Goal: Task Accomplishment & Management: Manage account settings

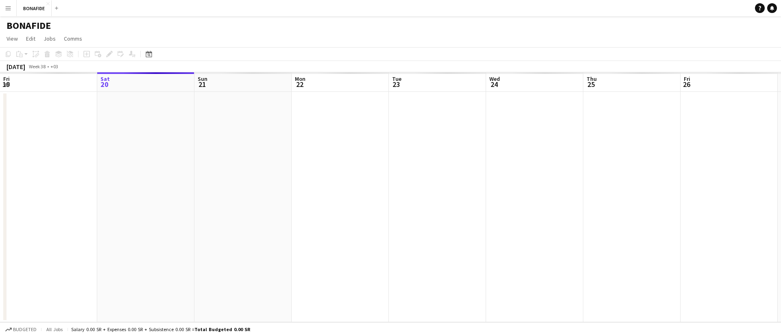
scroll to position [0, 280]
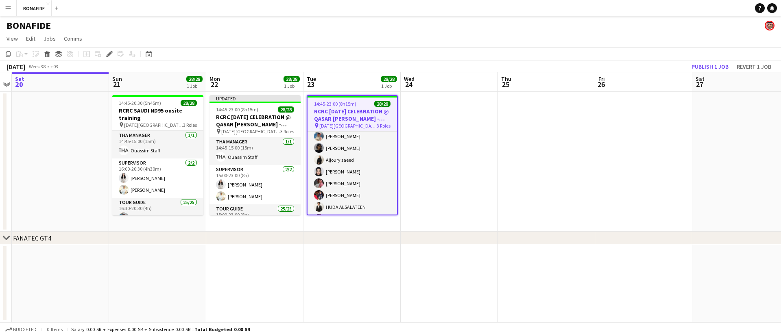
click at [369, 168] on app-card-role "Tour Guide 25/25 15:00-23:00 (8h) Rina Alamoudi Abdulaziz Aljubayri Fay Alshaib…" at bounding box center [351, 260] width 89 height 311
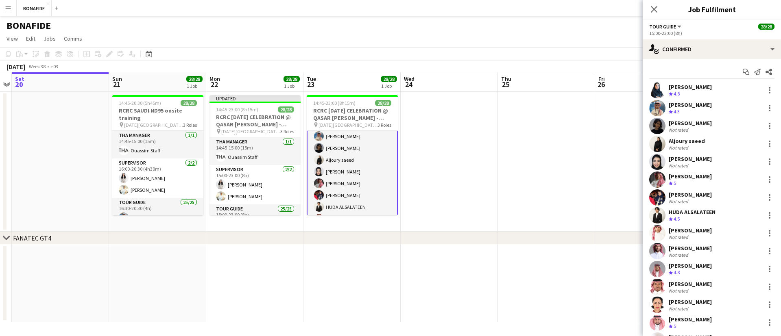
scroll to position [95, 0]
click at [713, 213] on div "HUDA ALSALATEEN" at bounding box center [691, 212] width 47 height 7
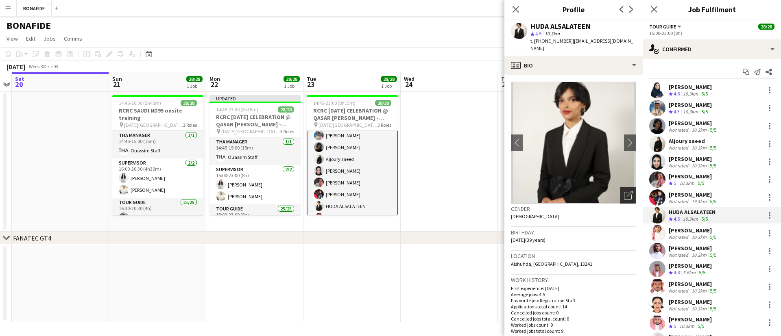
click at [624, 191] on icon "Open photos pop-in" at bounding box center [628, 195] width 9 height 9
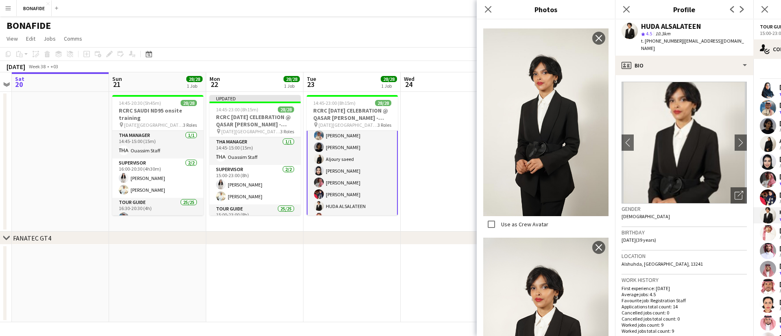
scroll to position [435, 0]
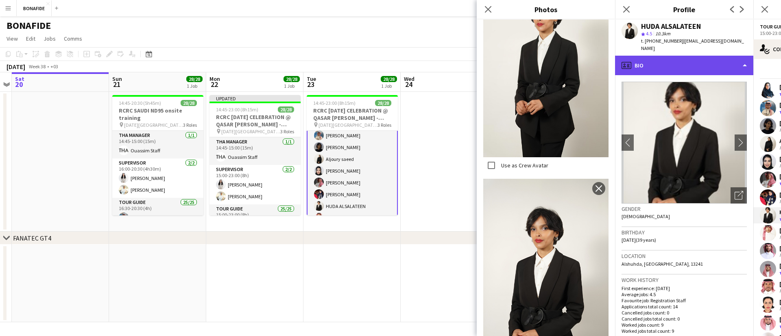
click at [647, 57] on div "profile Bio" at bounding box center [684, 66] width 138 height 20
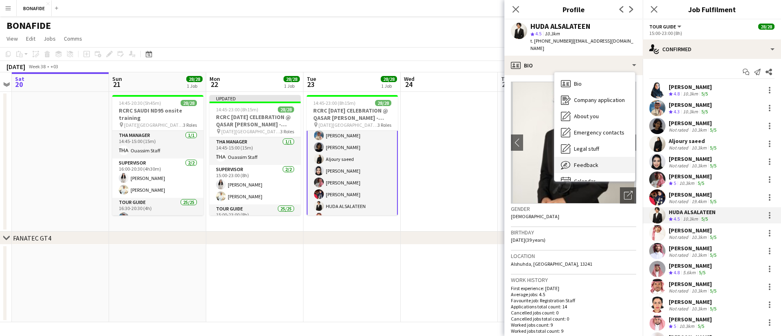
click at [602, 157] on div "Feedback Feedback" at bounding box center [594, 165] width 80 height 16
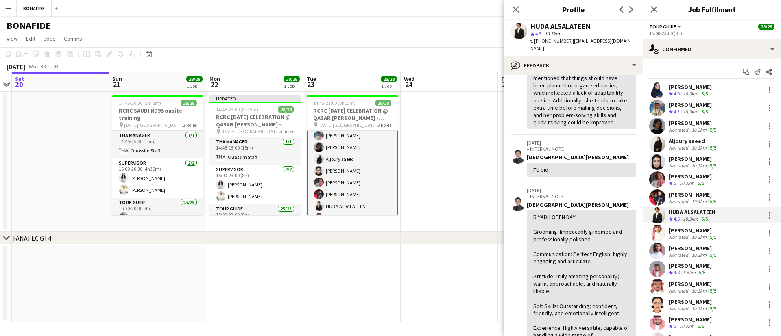
scroll to position [0, 0]
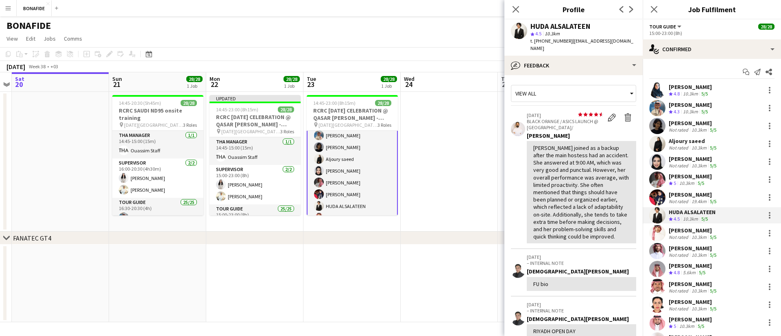
click at [688, 227] on div "[PERSON_NAME]" at bounding box center [692, 230] width 49 height 7
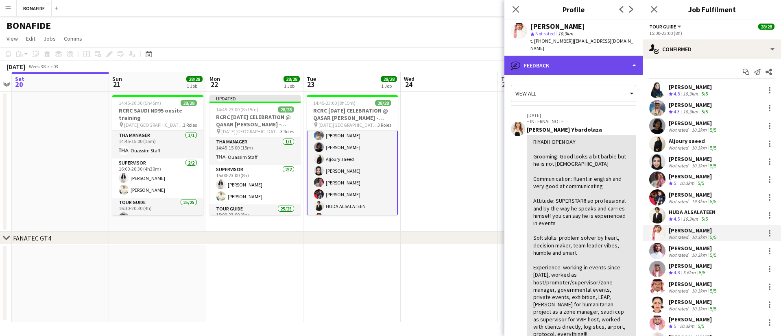
click at [574, 61] on div "bubble-pencil Feedback" at bounding box center [573, 66] width 138 height 20
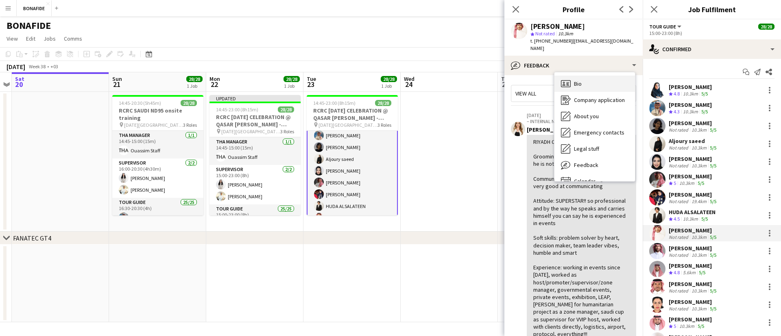
click at [579, 80] on span "Bio" at bounding box center [578, 83] width 8 height 7
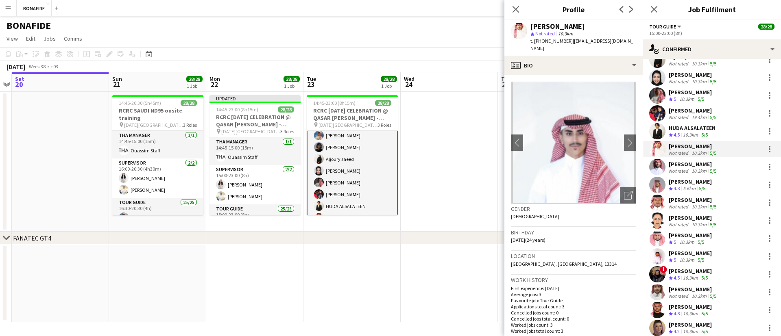
scroll to position [85, 0]
click at [687, 250] on div "[PERSON_NAME]" at bounding box center [689, 252] width 43 height 7
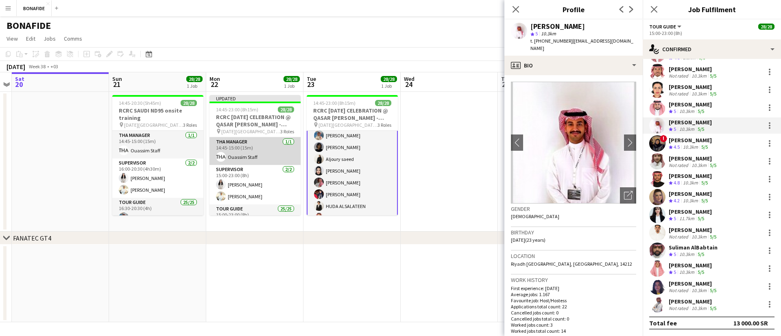
scroll to position [39, 0]
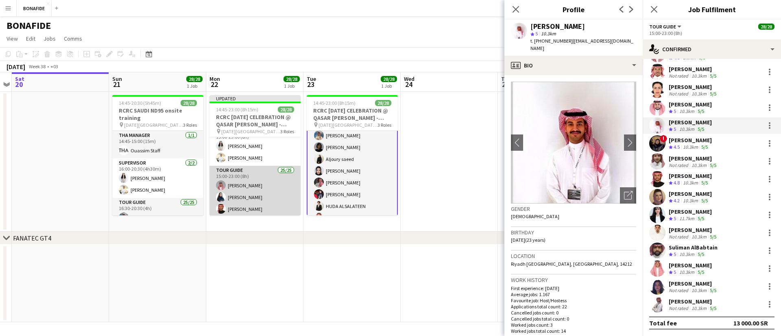
click at [260, 185] on app-card-role "Tour Guide 25/25 15:00-23:00 (8h) Khalid Alajmi Rina Alamoudi Turki Alattas Ahm…" at bounding box center [254, 321] width 91 height 311
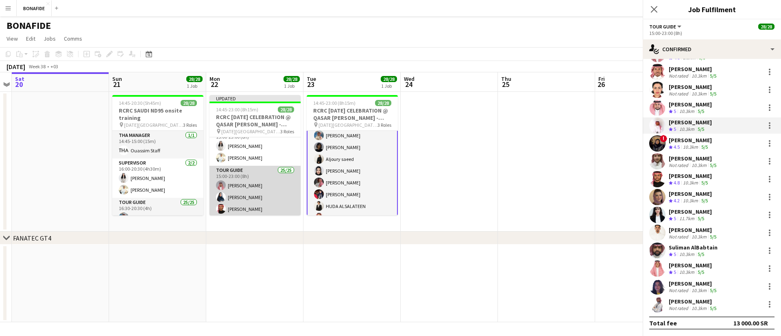
scroll to position [94, 0]
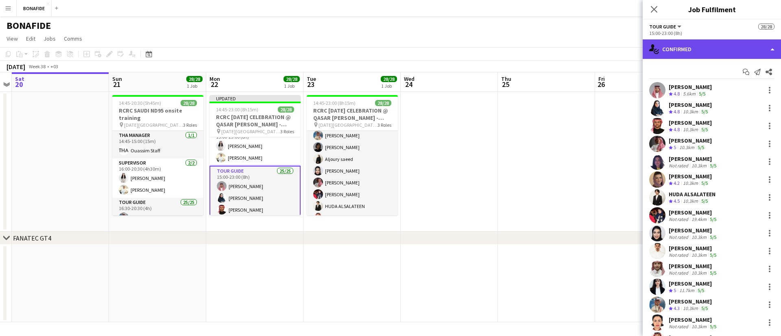
click at [679, 47] on div "single-neutral-actions-check-2 Confirmed" at bounding box center [711, 49] width 138 height 20
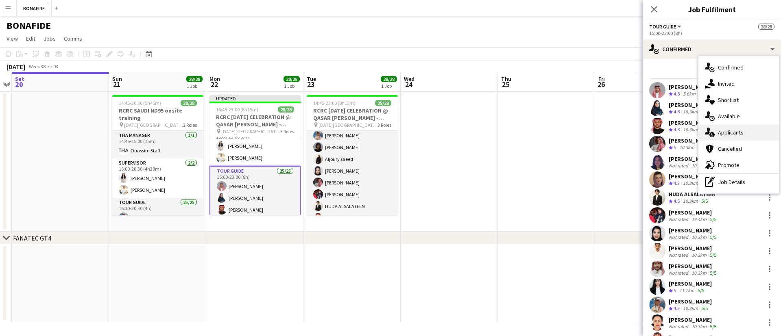
click at [727, 133] on span "Applicants" at bounding box center [731, 132] width 26 height 7
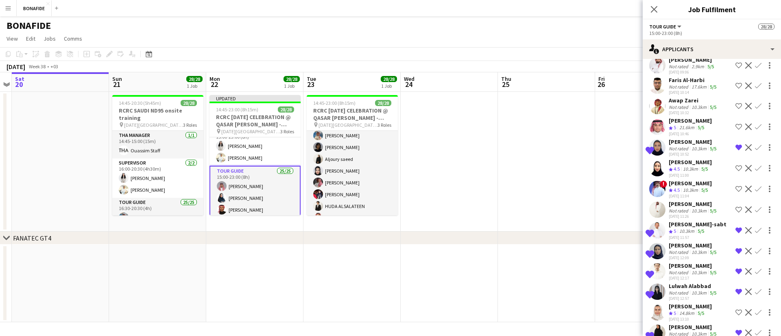
scroll to position [463, 0]
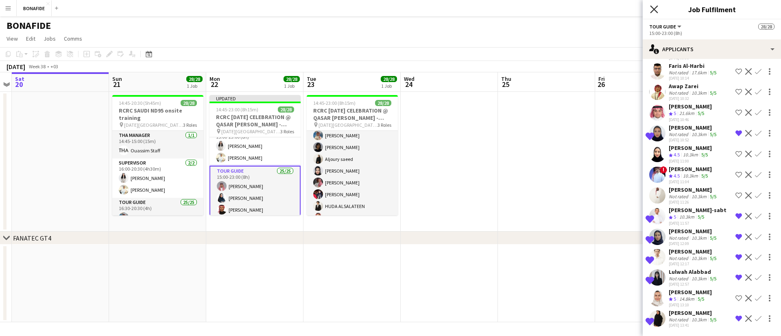
click at [653, 12] on icon "Close pop-in" at bounding box center [654, 9] width 8 height 8
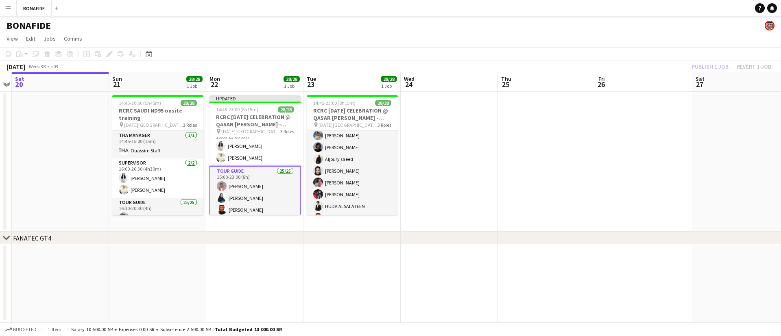
click at [441, 183] on app-date-cell at bounding box center [448, 162] width 97 height 140
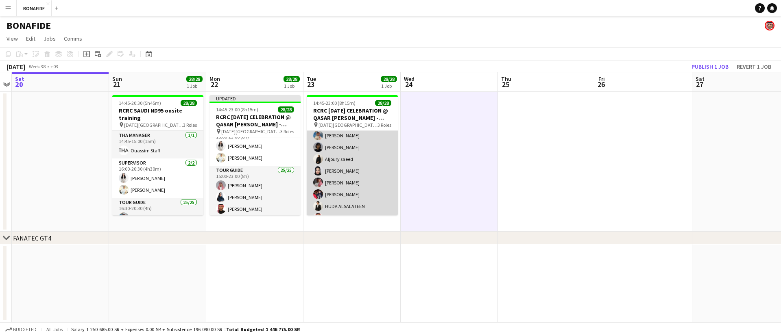
scroll to position [0, 0]
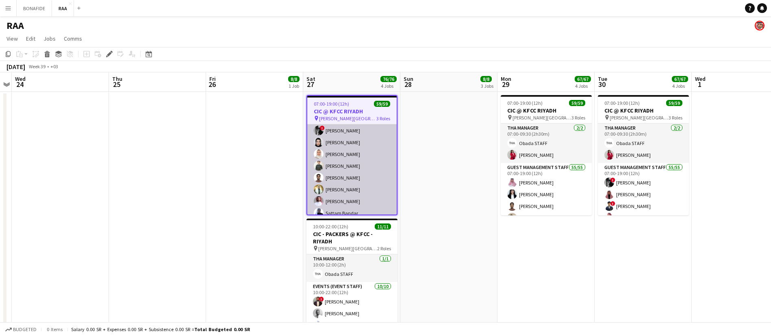
scroll to position [653, 0]
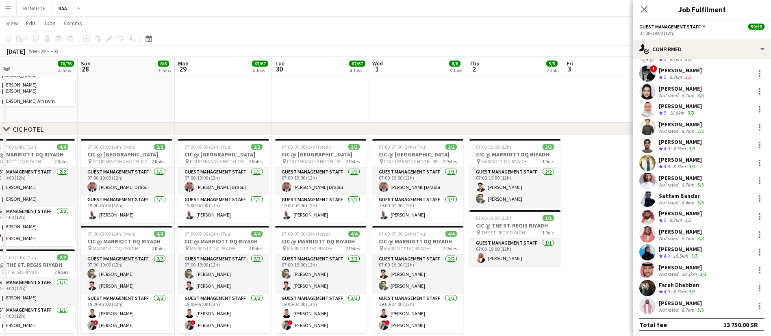
scroll to position [0, 409]
click at [452, 185] on app-card-role "Guest Management Staff 1/1 07:00-19:00 (12h) Anas Ghurs Draoui" at bounding box center [416, 181] width 91 height 28
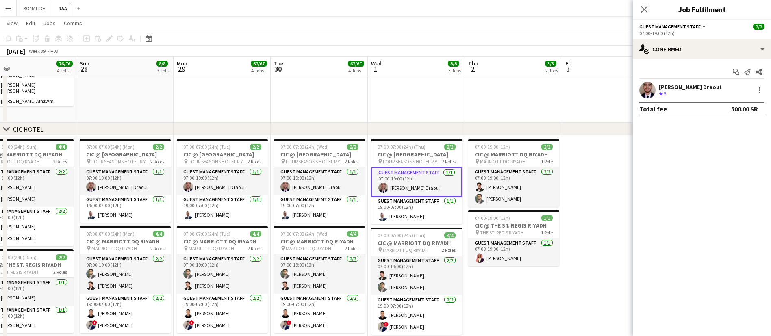
scroll to position [621, 0]
click at [618, 204] on app-date-cell at bounding box center [610, 298] width 97 height 325
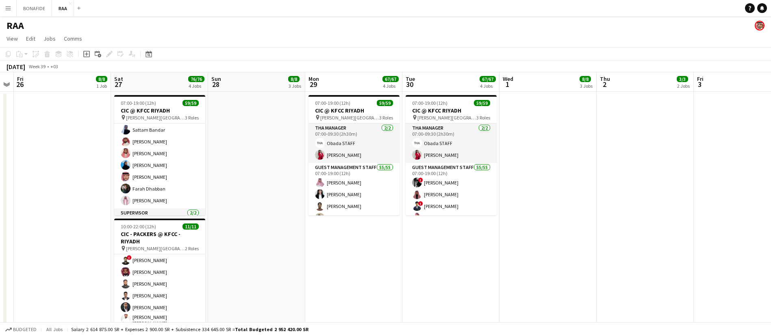
scroll to position [0, 275]
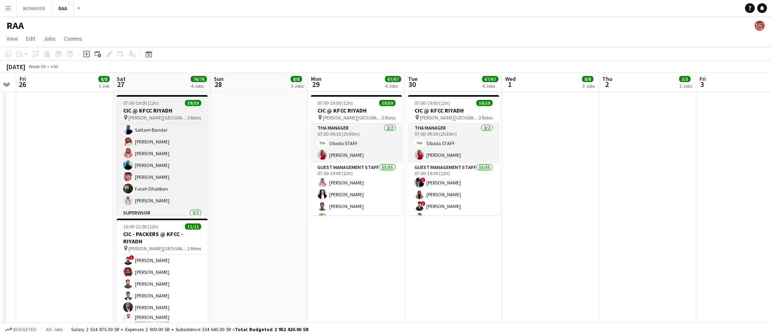
click at [154, 117] on span "King Fahad Cultural Center" at bounding box center [157, 118] width 59 height 6
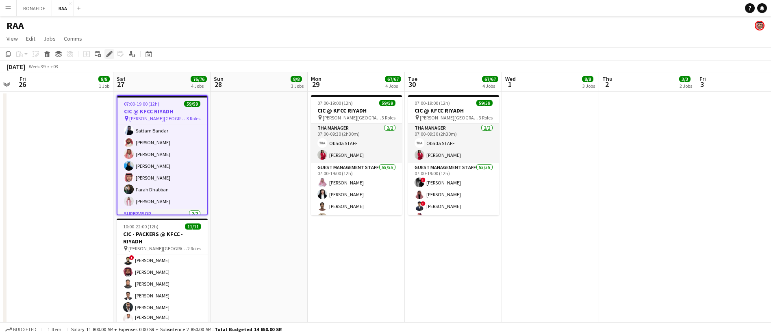
click at [106, 55] on icon "Edit" at bounding box center [109, 54] width 7 height 7
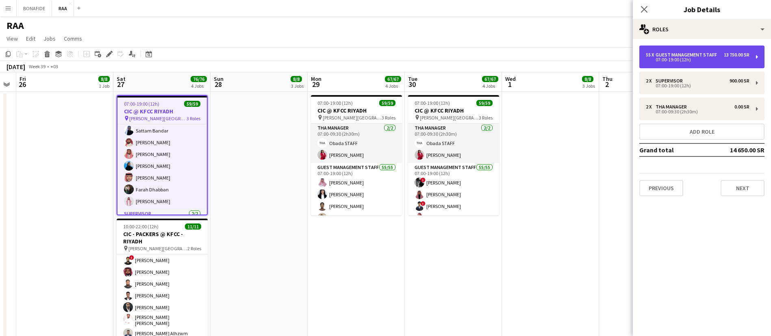
click at [718, 58] on div "07:00-19:00 (12h)" at bounding box center [698, 60] width 104 height 4
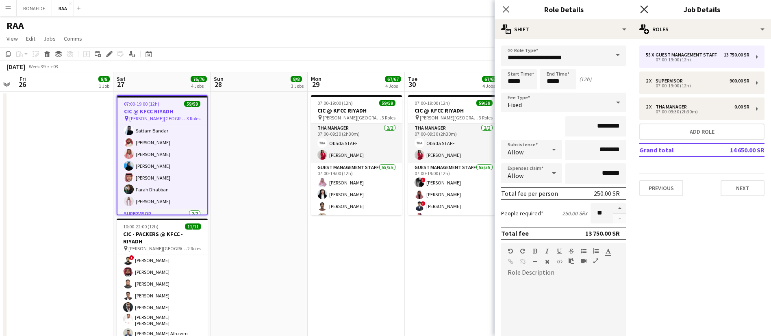
click at [645, 9] on icon at bounding box center [644, 9] width 8 height 8
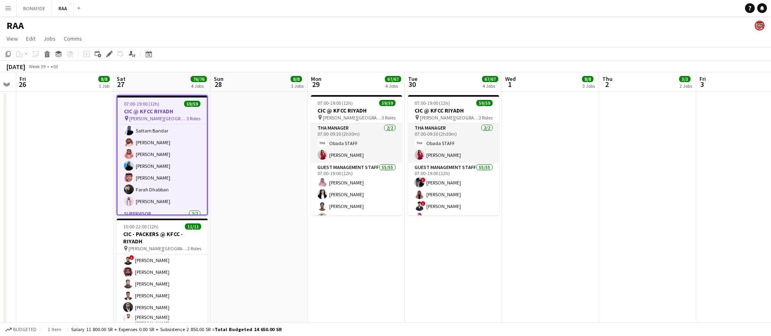
click at [515, 272] on app-date-cell at bounding box center [550, 223] width 97 height 263
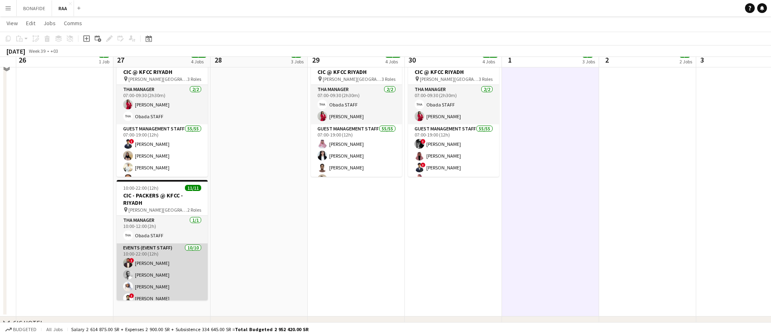
scroll to position [0, 0]
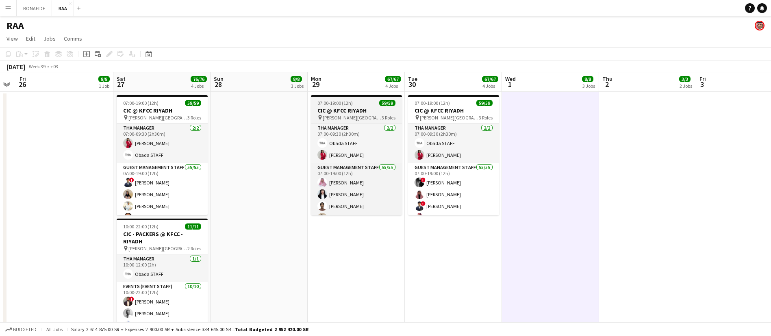
click at [348, 98] on app-job-card "07:00-19:00 (12h) 59/59 CIC @ KFCC RIYADH pin King Fahad Cultural Center 3 Role…" at bounding box center [356, 155] width 91 height 120
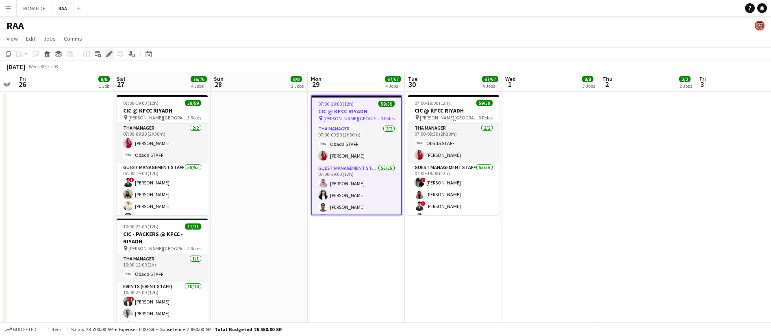
click at [107, 56] on icon at bounding box center [107, 56] width 2 height 2
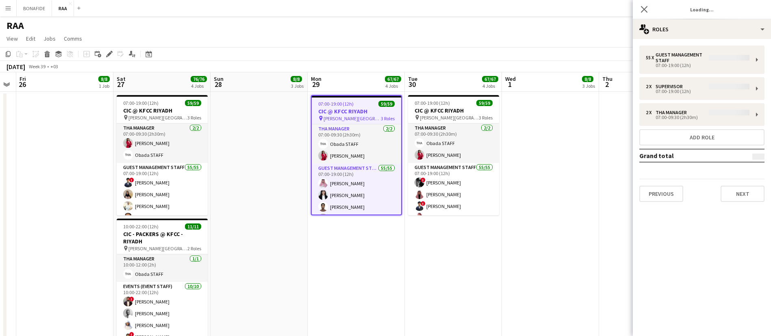
type input "**********"
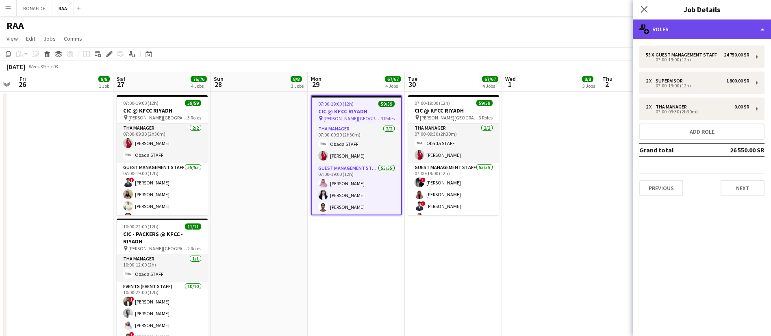
click at [708, 22] on div "multiple-users-add Roles" at bounding box center [702, 30] width 138 height 20
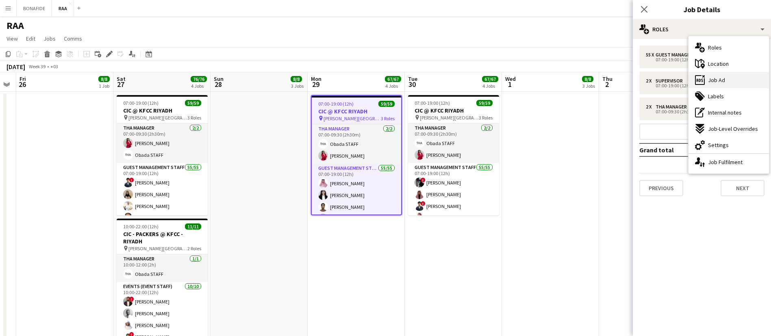
click at [730, 80] on div "ads-window Job Ad" at bounding box center [729, 80] width 80 height 16
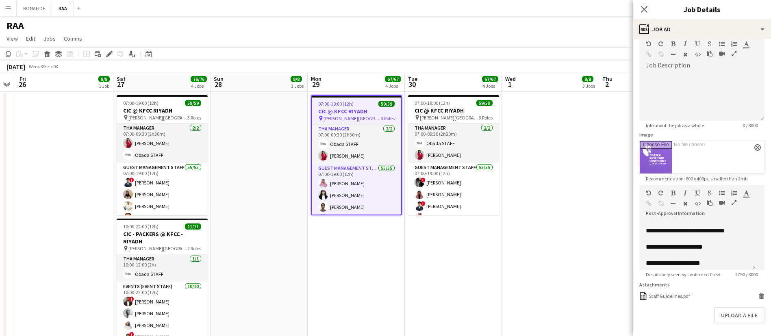
scroll to position [100, 0]
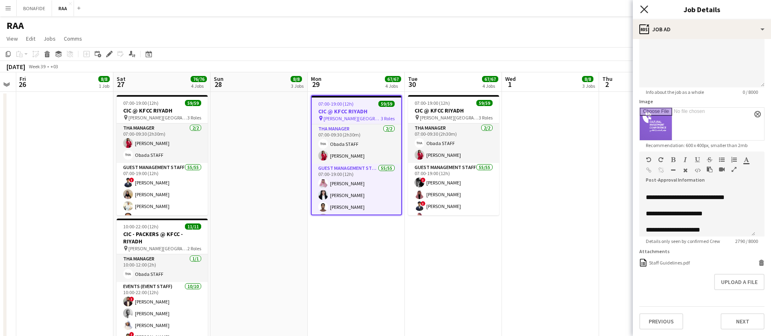
click at [643, 9] on icon "Close pop-in" at bounding box center [644, 9] width 8 height 8
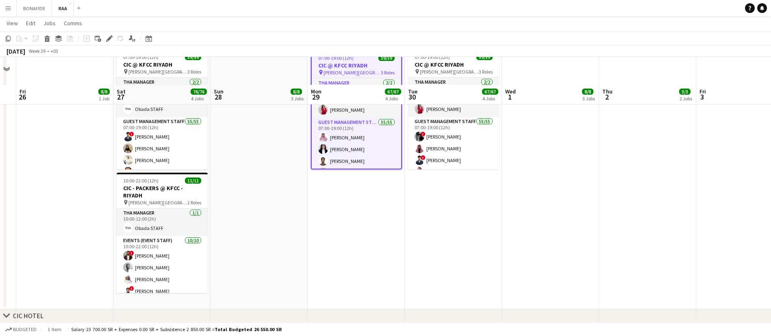
scroll to position [44, 0]
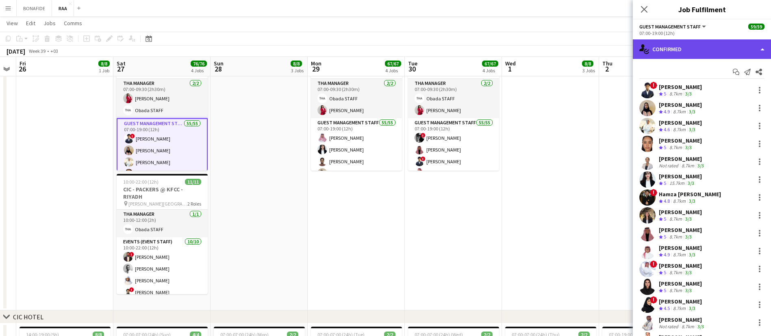
click at [708, 52] on div "single-neutral-actions-check-2 Confirmed" at bounding box center [702, 49] width 138 height 20
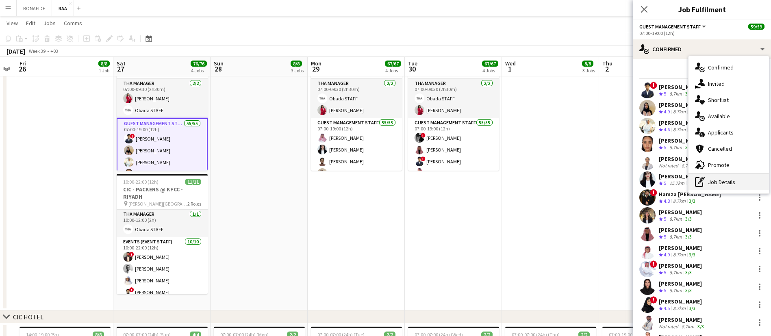
click at [729, 181] on div "pen-write Job Details" at bounding box center [729, 182] width 80 height 16
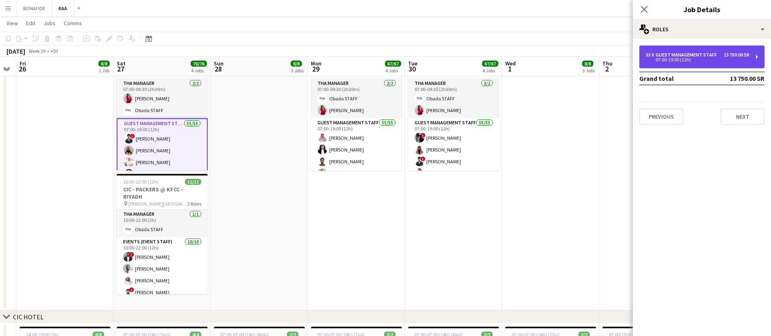
click at [701, 52] on div "Guest Management Staff" at bounding box center [688, 55] width 65 height 6
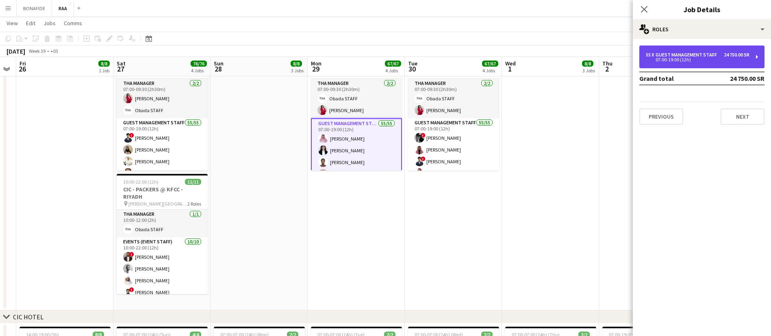
click at [700, 54] on div "Guest Management Staff" at bounding box center [688, 55] width 65 height 6
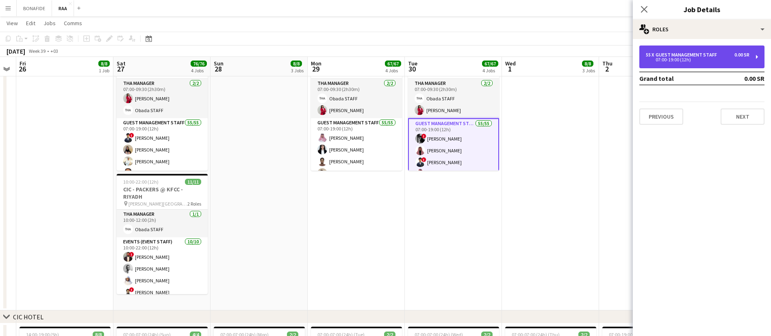
click at [683, 65] on div "55 x Guest Management Staff 0.00 SR 07:00-19:00 (12h)" at bounding box center [701, 57] width 125 height 23
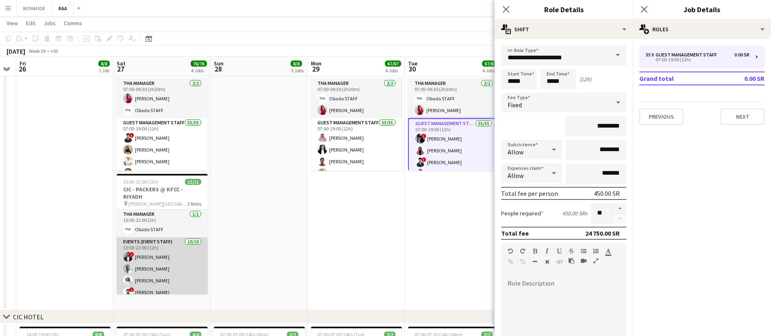
click at [174, 245] on app-card-role "Events (Event Staff) 10/10 10:00-22:00 (12h) ! Khaled Nasser Mustafa Tahir Nass…" at bounding box center [162, 305] width 91 height 136
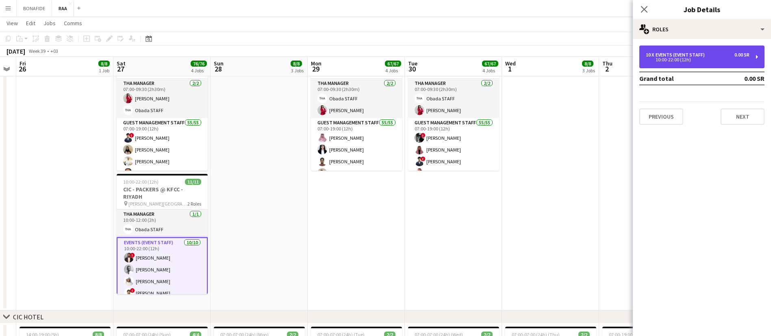
click at [692, 57] on div "Events (Event Staff)" at bounding box center [682, 55] width 52 height 6
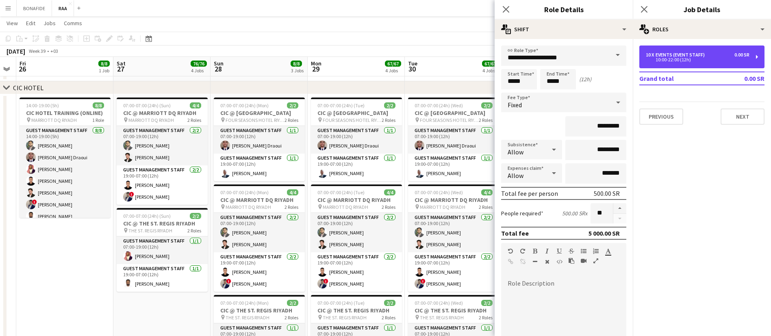
scroll to position [274, 0]
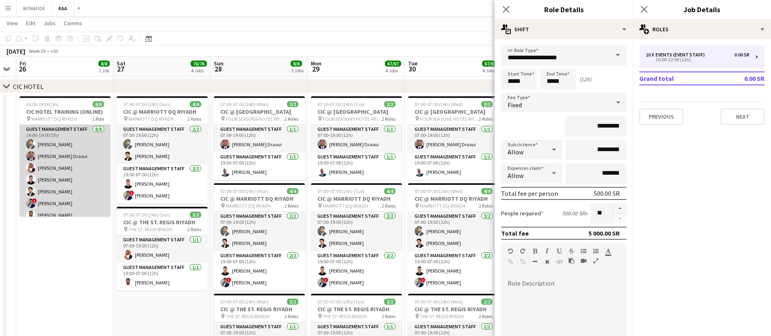
click at [34, 152] on app-user-avatar at bounding box center [31, 156] width 10 height 10
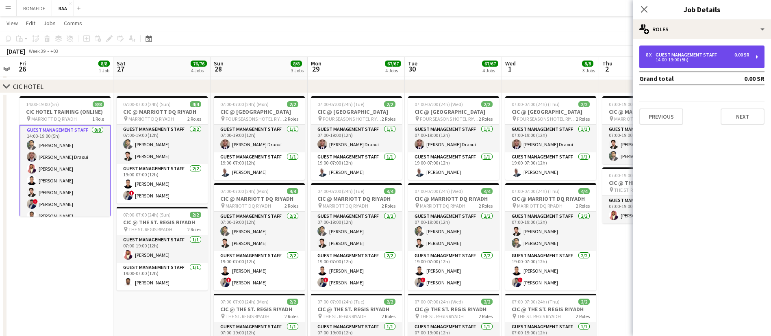
click at [685, 50] on div "8 x Guest Management Staff 0.00 SR 14:00-19:00 (5h)" at bounding box center [701, 57] width 125 height 23
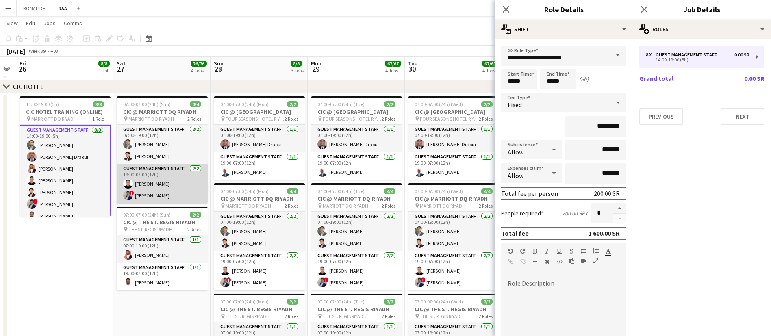
click at [172, 191] on app-card-role "Guest Management Staff 2/2 19:00-07:00 (12h) Ahmed Alsheikh ! Hamza Omar" at bounding box center [162, 183] width 91 height 39
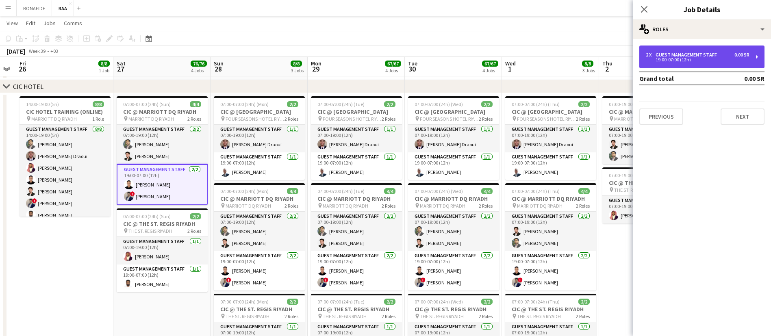
click at [718, 52] on div "2 x Guest Management Staff 0.00 SR" at bounding box center [698, 55] width 104 height 6
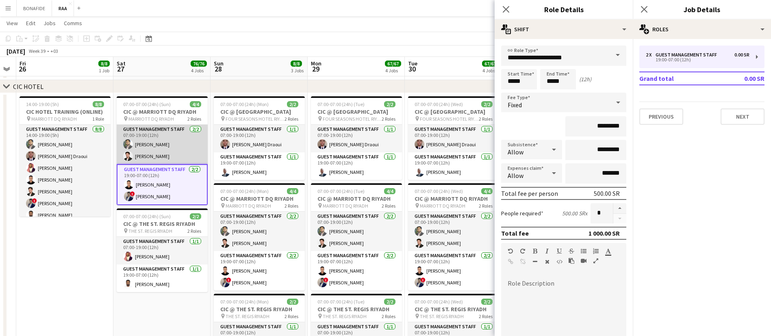
click at [172, 137] on app-card-role "Guest Management Staff 2/2 07:00-19:00 (12h) Abdullah Altawil Jawhar Omar" at bounding box center [162, 144] width 91 height 39
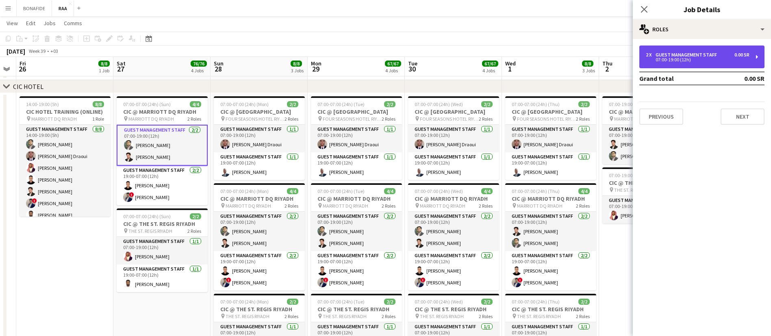
click at [705, 54] on div "Guest Management Staff" at bounding box center [688, 55] width 65 height 6
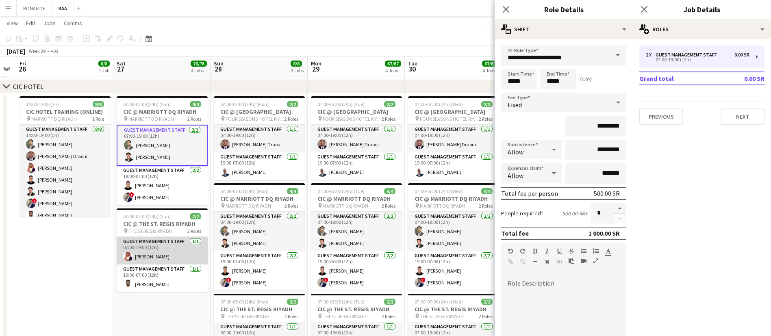
click at [172, 247] on app-card-role "Guest Management Staff 1/1 07:00-19:00 (12h) Mawia Mohamed" at bounding box center [162, 251] width 91 height 28
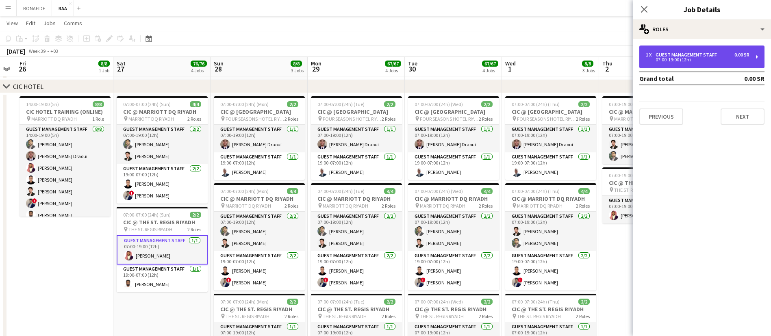
click at [744, 56] on div "0.00 SR" at bounding box center [742, 55] width 15 height 6
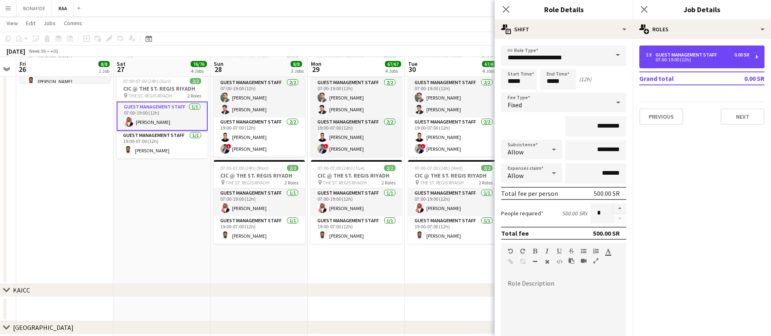
scroll to position [409, 0]
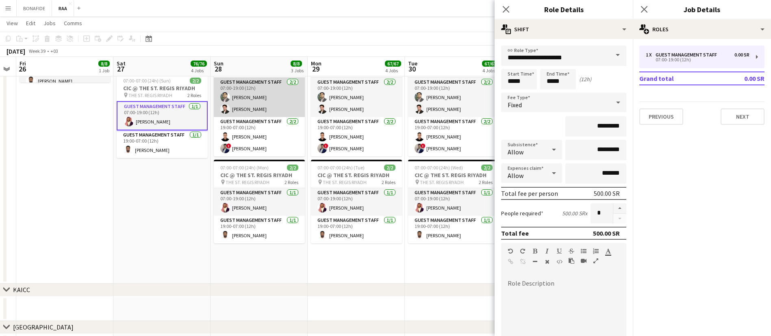
click at [265, 111] on app-card-role "Guest Management Staff 2/2 07:00-19:00 (12h) Abdullah Altawil Jawhar Omar" at bounding box center [259, 97] width 91 height 39
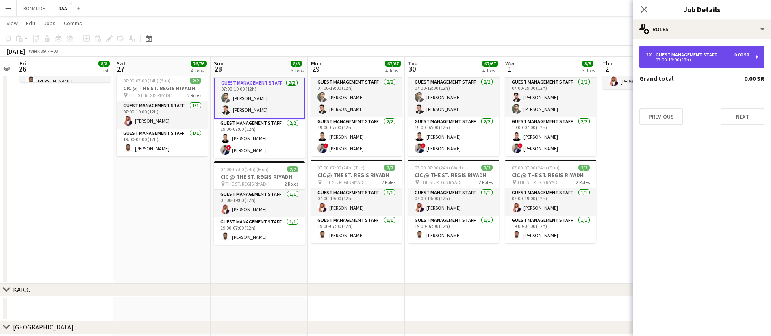
click at [711, 58] on div "07:00-19:00 (12h)" at bounding box center [698, 60] width 104 height 4
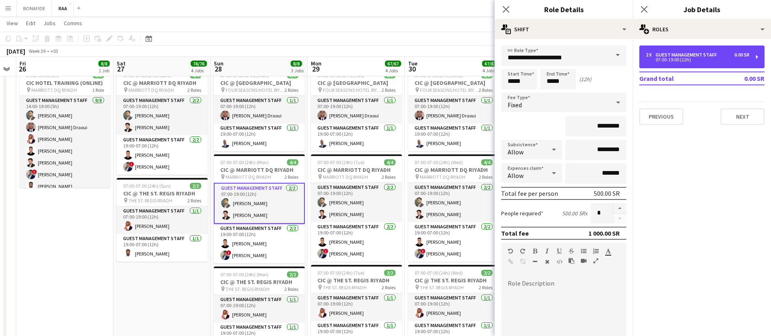
scroll to position [302, 0]
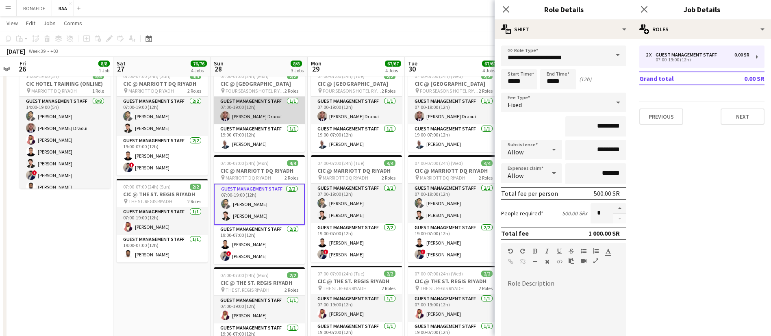
click at [265, 117] on app-card-role "Guest Management Staff 1/1 07:00-19:00 (12h) Anas Ghurs Draoui" at bounding box center [259, 111] width 91 height 28
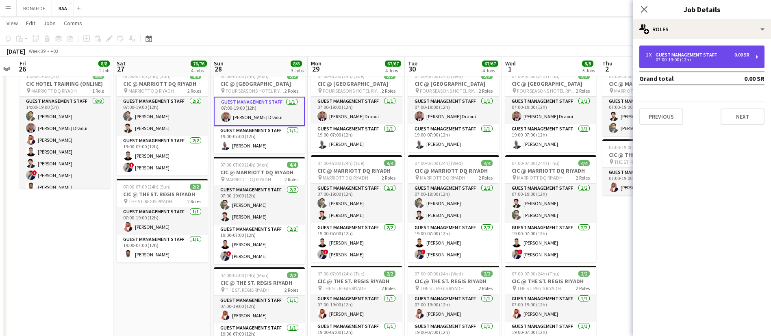
click at [696, 53] on div "Guest Management Staff" at bounding box center [688, 55] width 65 height 6
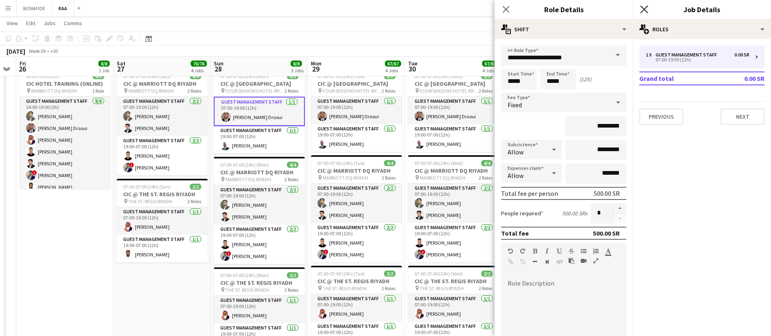
click at [646, 12] on icon "Close pop-in" at bounding box center [644, 9] width 8 height 8
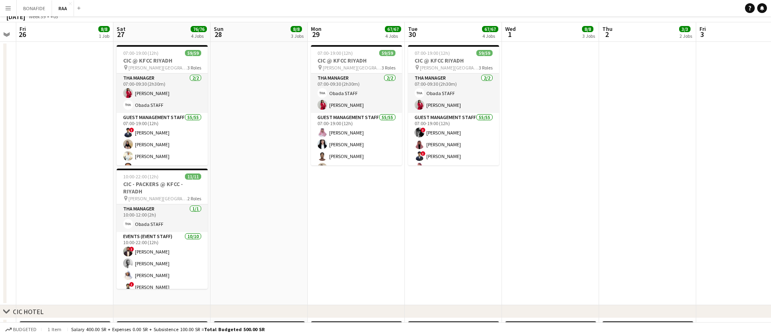
scroll to position [0, 0]
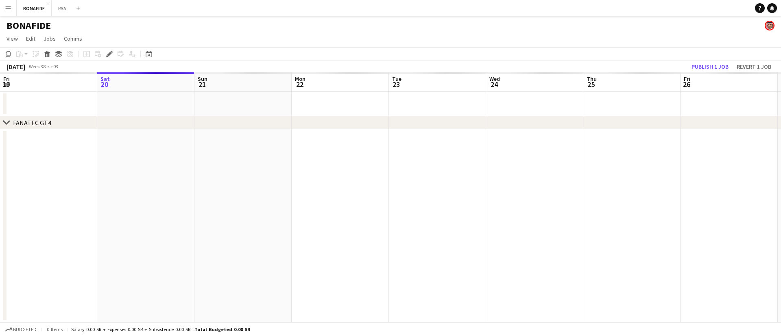
scroll to position [0, 280]
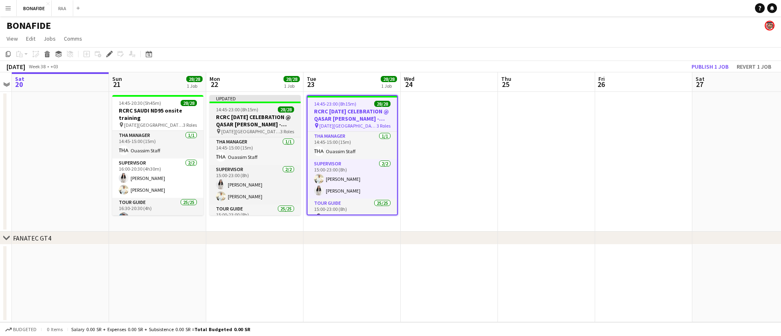
click at [242, 122] on h3 "RCRC [DATE] CELEBRATION @ QASAR [PERSON_NAME] - [GEOGRAPHIC_DATA]" at bounding box center [254, 120] width 91 height 15
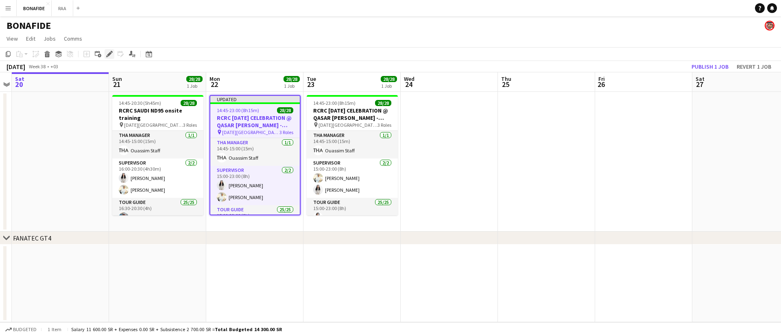
click at [107, 52] on icon "Edit" at bounding box center [109, 54] width 7 height 7
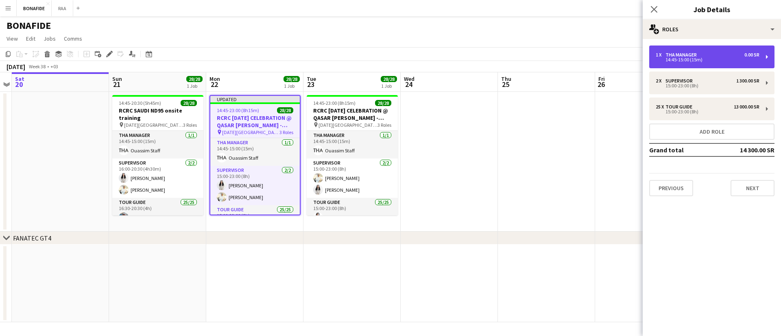
click at [714, 55] on div "1 x THA Manager 0.00 SR" at bounding box center [707, 55] width 104 height 6
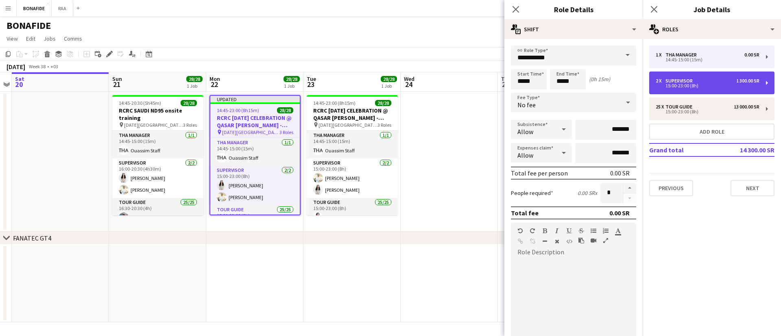
click at [713, 85] on div "15:00-23:00 (8h)" at bounding box center [707, 86] width 104 height 4
type input "**********"
type input "*****"
type input "*********"
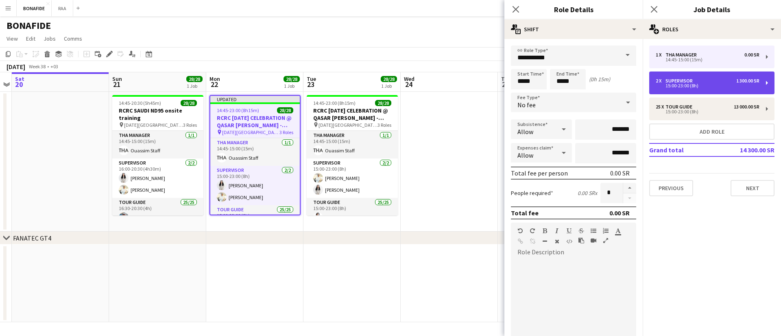
type input "*"
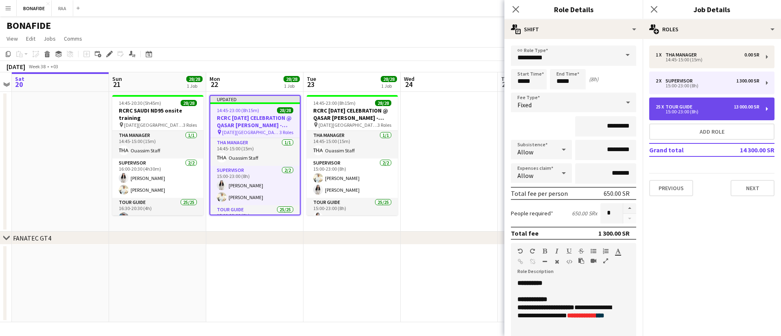
click at [707, 105] on div "25 x Tour Guide 13 000.00 SR" at bounding box center [707, 107] width 104 height 6
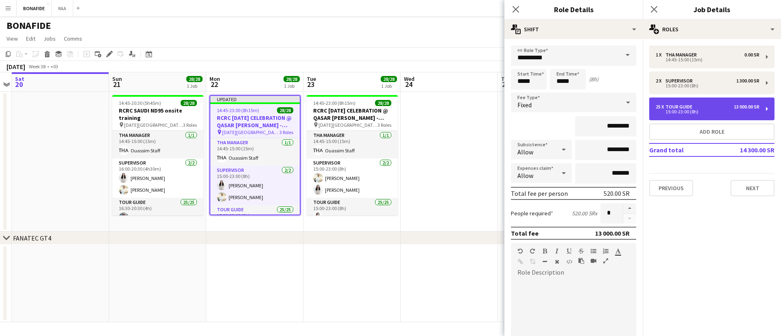
type input "**********"
type input "**"
type input "*********"
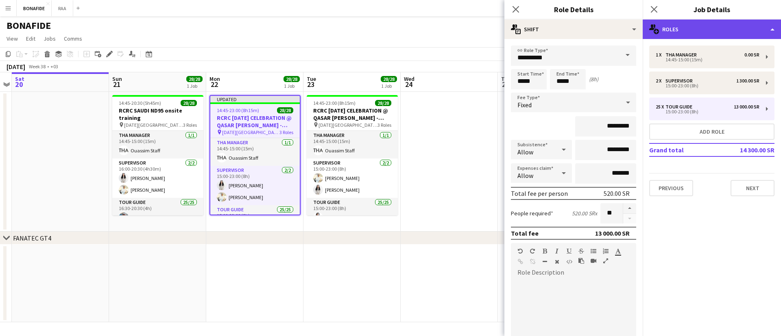
click at [707, 33] on div "multiple-users-add Roles" at bounding box center [711, 30] width 138 height 20
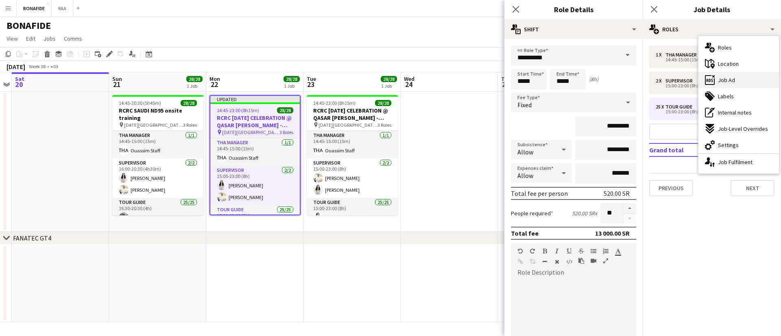
click at [747, 78] on div "ads-window Job Ad" at bounding box center [738, 80] width 80 height 16
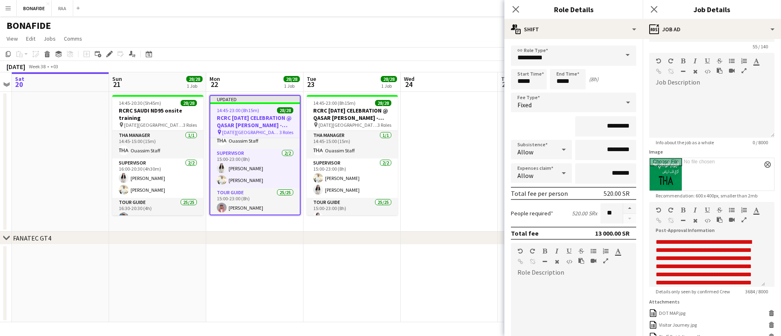
scroll to position [242, 0]
click at [652, 9] on icon "Close pop-in" at bounding box center [654, 9] width 8 height 8
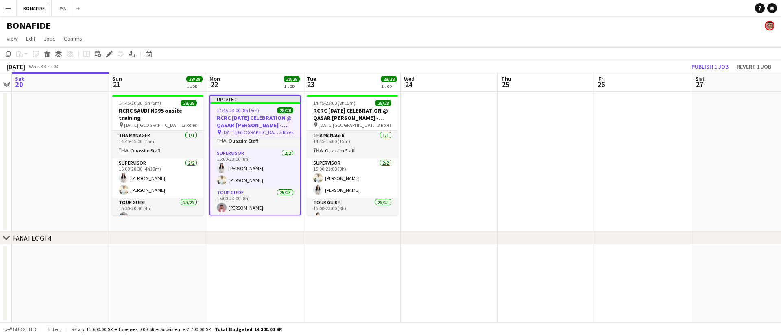
click at [558, 199] on app-date-cell at bounding box center [546, 162] width 97 height 140
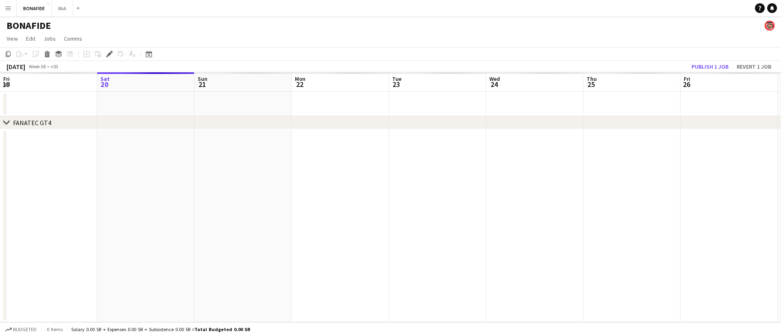
scroll to position [0, 280]
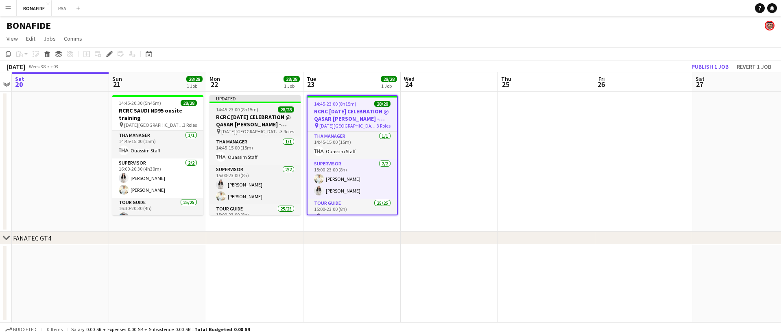
click at [233, 113] on h3 "RCRC [DATE] CELEBRATION @ QASAR [PERSON_NAME] - [GEOGRAPHIC_DATA]" at bounding box center [254, 120] width 91 height 15
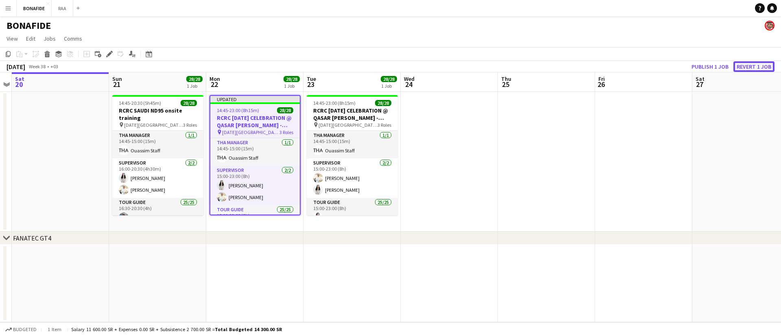
click at [760, 67] on button "Revert 1 job" at bounding box center [753, 66] width 41 height 11
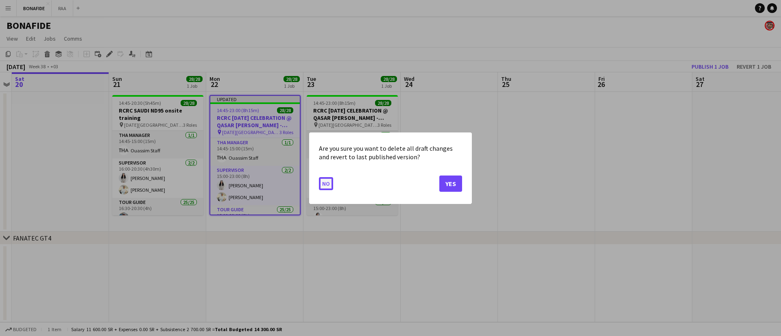
click at [324, 185] on button "No" at bounding box center [326, 183] width 14 height 13
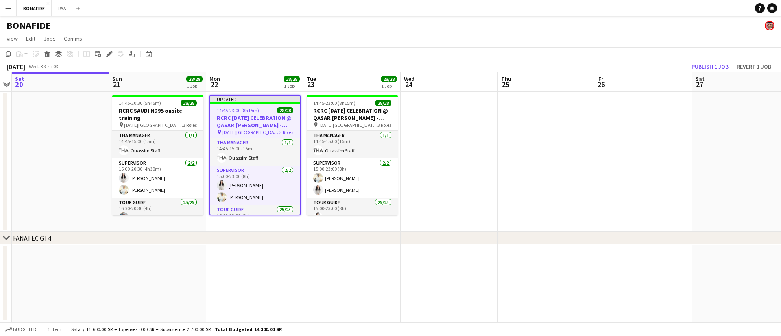
click at [458, 144] on app-date-cell at bounding box center [448, 162] width 97 height 140
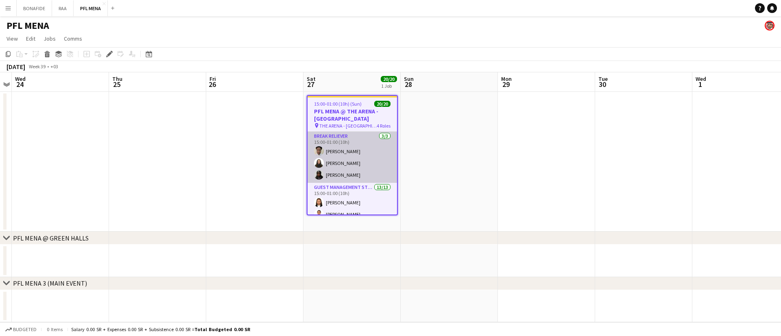
scroll to position [219, 0]
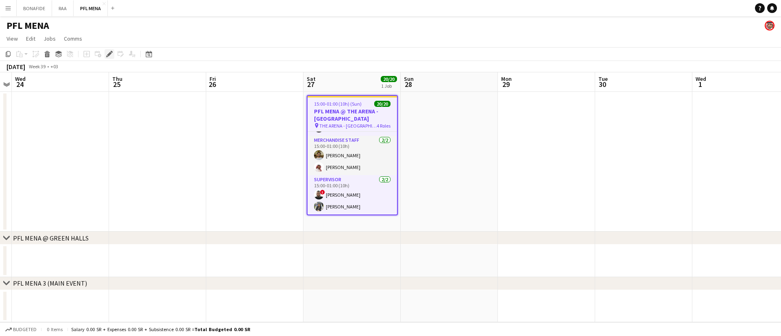
click at [107, 55] on icon "Edit" at bounding box center [109, 54] width 7 height 7
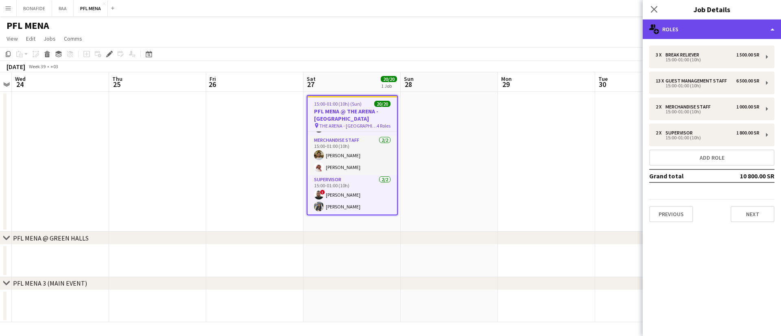
click at [694, 25] on div "multiple-users-add Roles" at bounding box center [711, 30] width 138 height 20
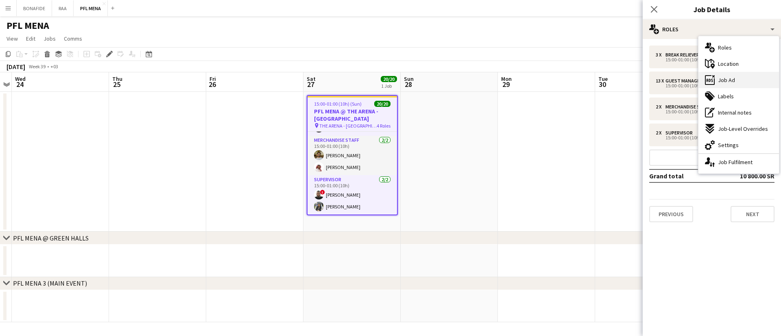
click at [737, 85] on div "ads-window Job Ad" at bounding box center [738, 80] width 80 height 16
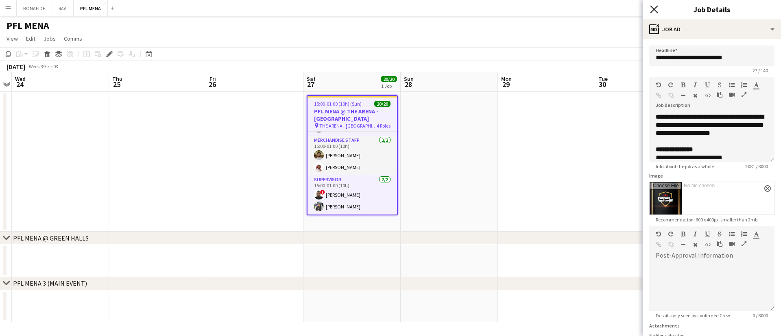
click at [655, 7] on icon at bounding box center [654, 9] width 8 height 8
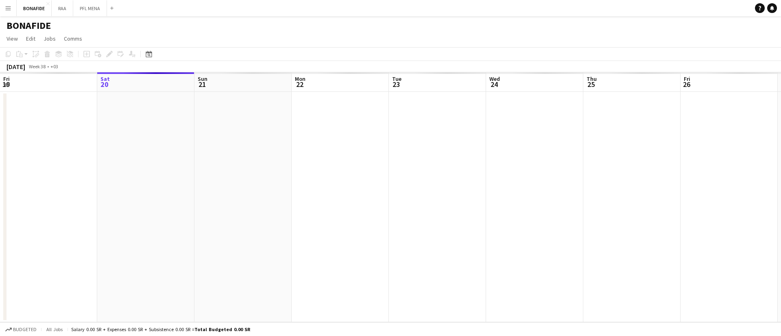
scroll to position [0, 280]
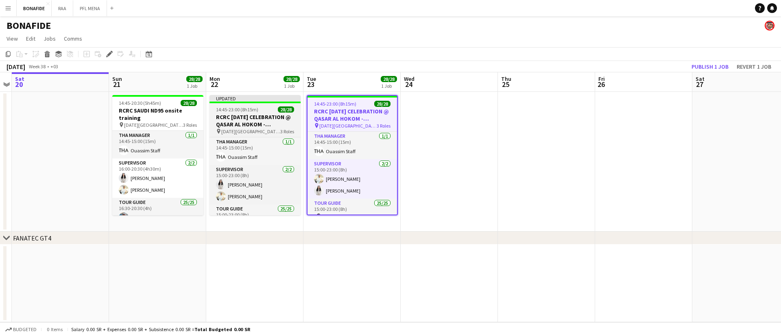
click at [230, 112] on span "14:45-23:00 (8h15m)" at bounding box center [237, 110] width 42 height 6
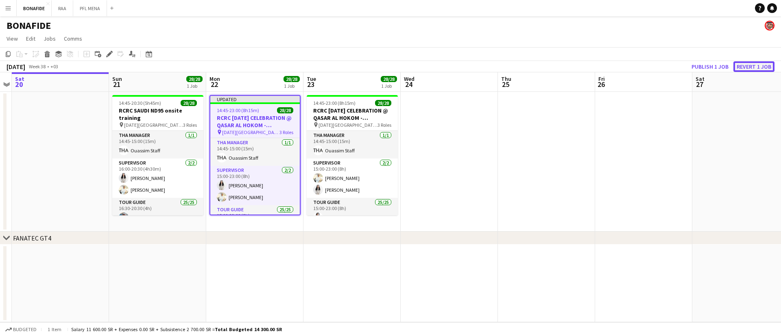
click at [759, 67] on button "Revert 1 job" at bounding box center [753, 66] width 41 height 11
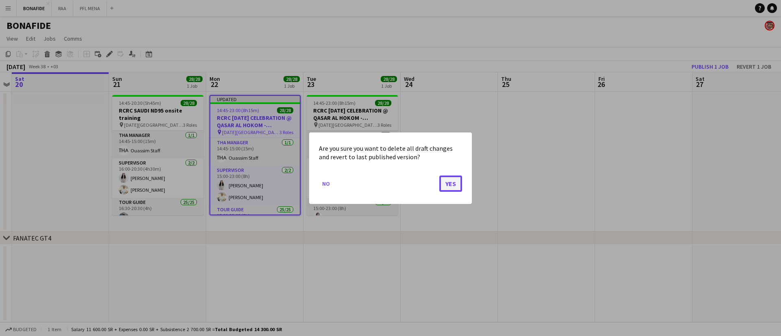
click at [457, 185] on button "Yes" at bounding box center [450, 183] width 23 height 16
